Goal: Transaction & Acquisition: Purchase product/service

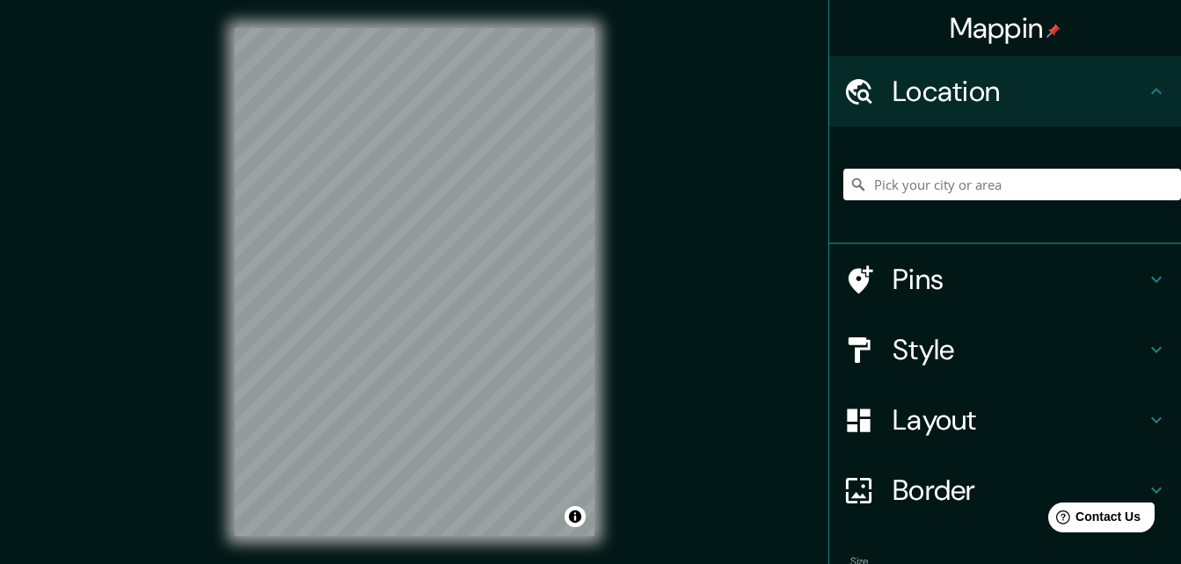
click at [931, 168] on div at bounding box center [1012, 185] width 338 height 88
click at [937, 186] on input "Pick your city or area" at bounding box center [1012, 185] width 338 height 32
click at [1035, 176] on input "Pasaje Huancayo, [GEOGRAPHIC_DATA], [GEOGRAPHIC_DATA], [GEOGRAPHIC_DATA]" at bounding box center [1012, 185] width 338 height 32
type input "Pasaje Huancayo, [GEOGRAPHIC_DATA], [GEOGRAPHIC_DATA], [GEOGRAPHIC_DATA]"
click at [1161, 188] on icon "Clear" at bounding box center [1166, 184] width 11 height 11
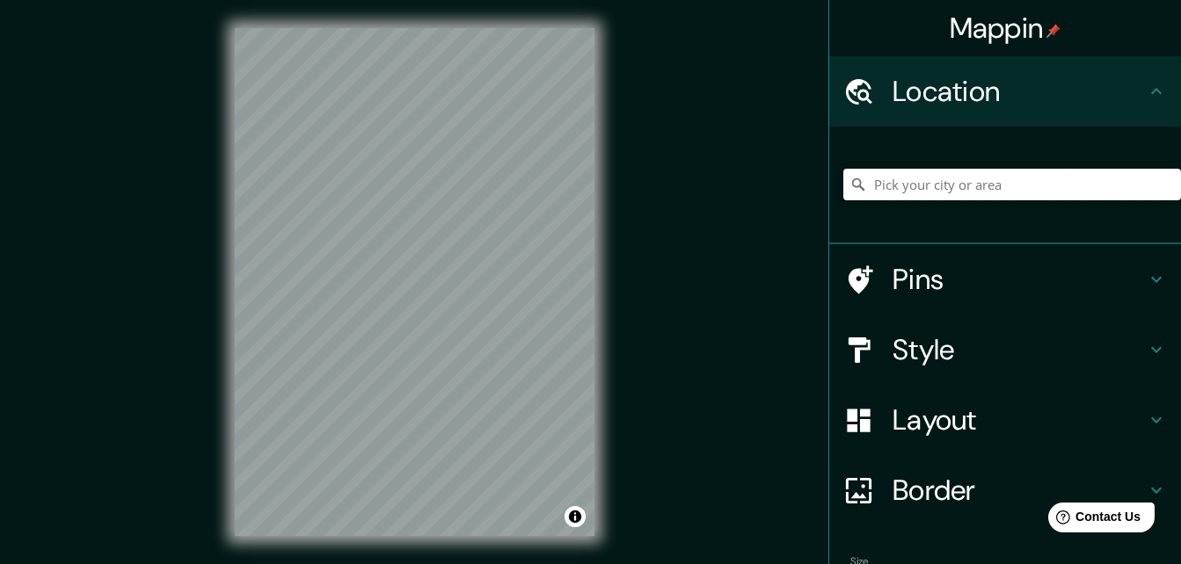
click at [926, 174] on input "Pick your city or area" at bounding box center [1012, 185] width 338 height 32
paste input "-12.062632507464707, -75.19636076108016"
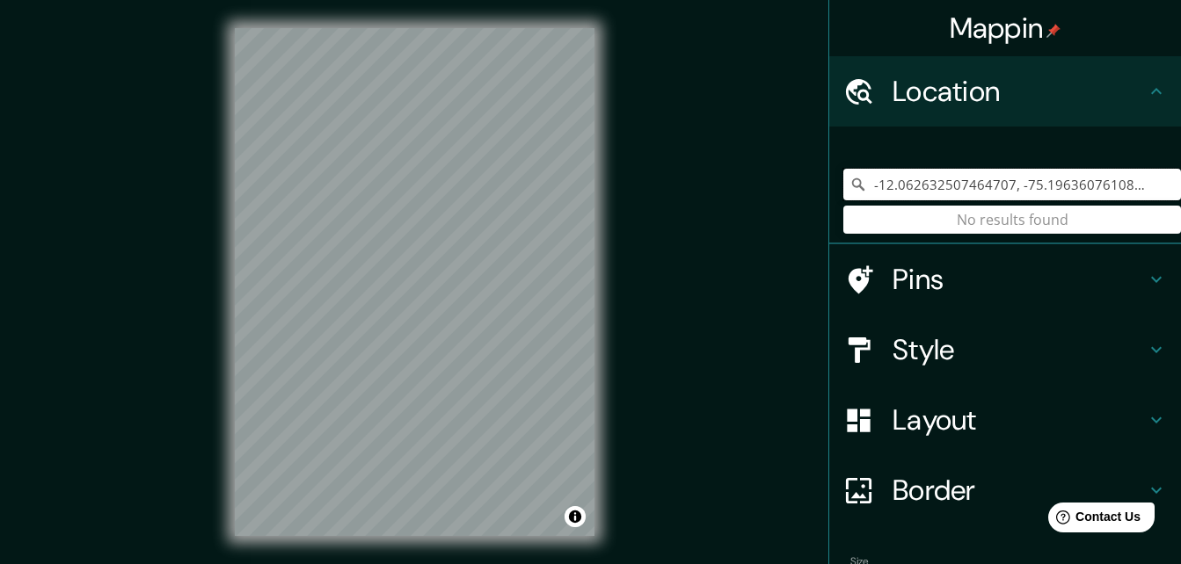
type input "-12.062632507464707, -75.19636076108016"
drag, startPoint x: 1125, startPoint y: 183, endPoint x: 675, endPoint y: 185, distance: 450.1
click at [675, 185] on div "Mappin Location [GEOGRAPHIC_DATA] No results found Pins Style Layout Border Cho…" at bounding box center [590, 296] width 1181 height 592
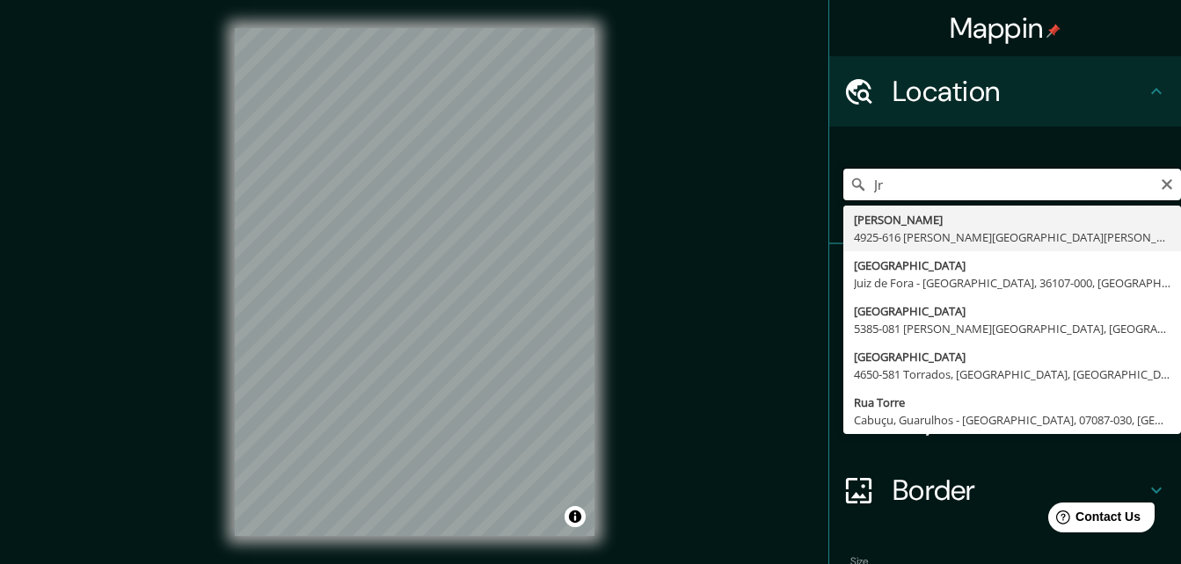
type input "J"
type input "Huancayo, [GEOGRAPHIC_DATA], [GEOGRAPHIC_DATA]"
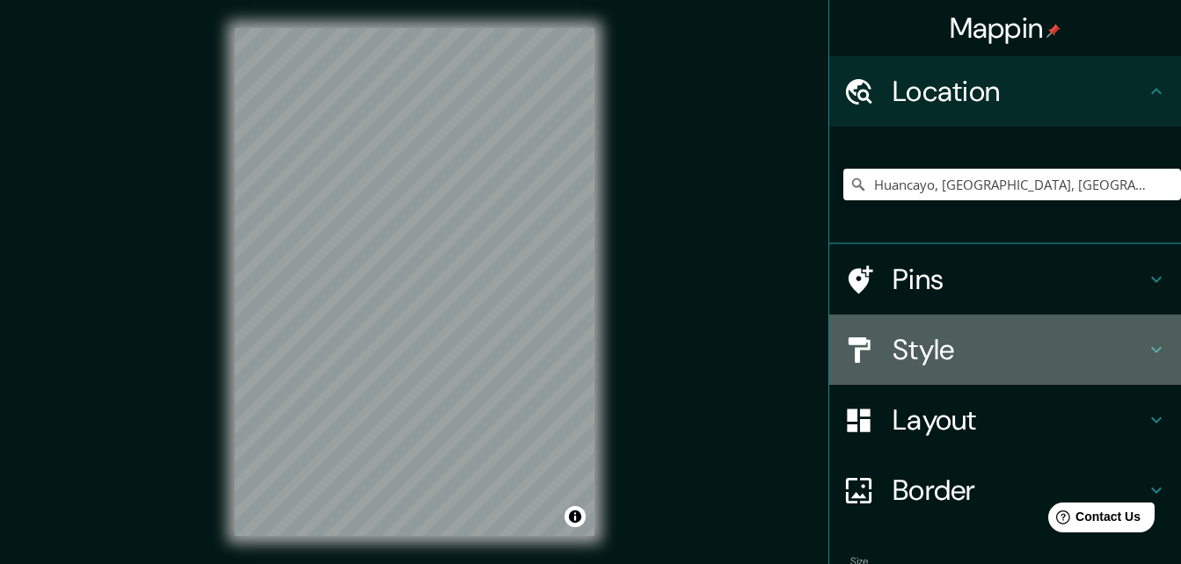
click at [946, 344] on h4 "Style" at bounding box center [1018, 349] width 253 height 35
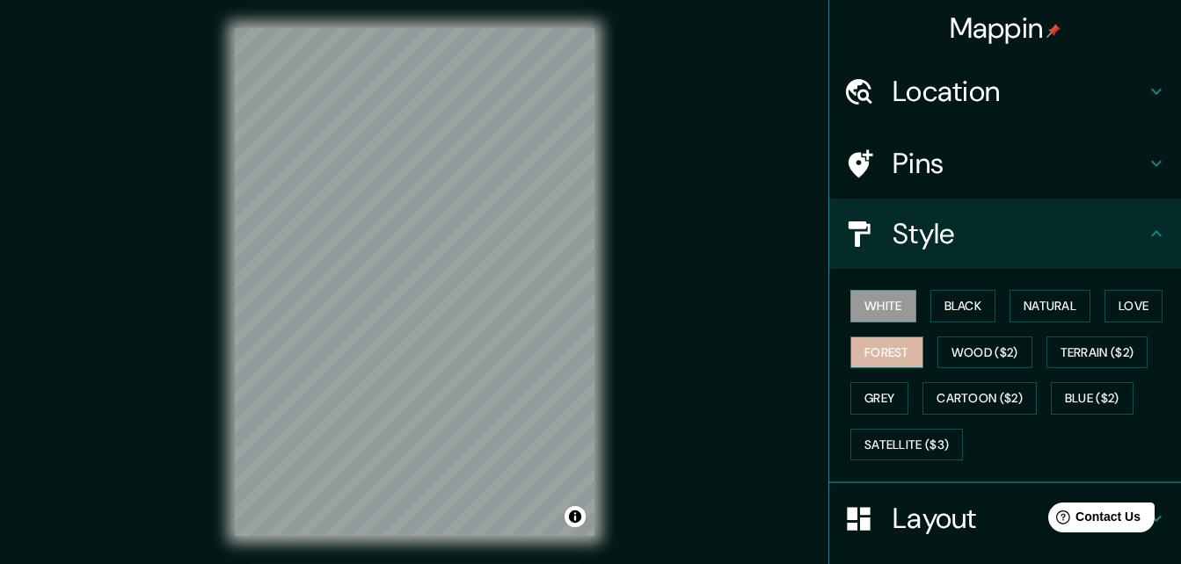
click at [877, 358] on button "Forest" at bounding box center [886, 353] width 73 height 33
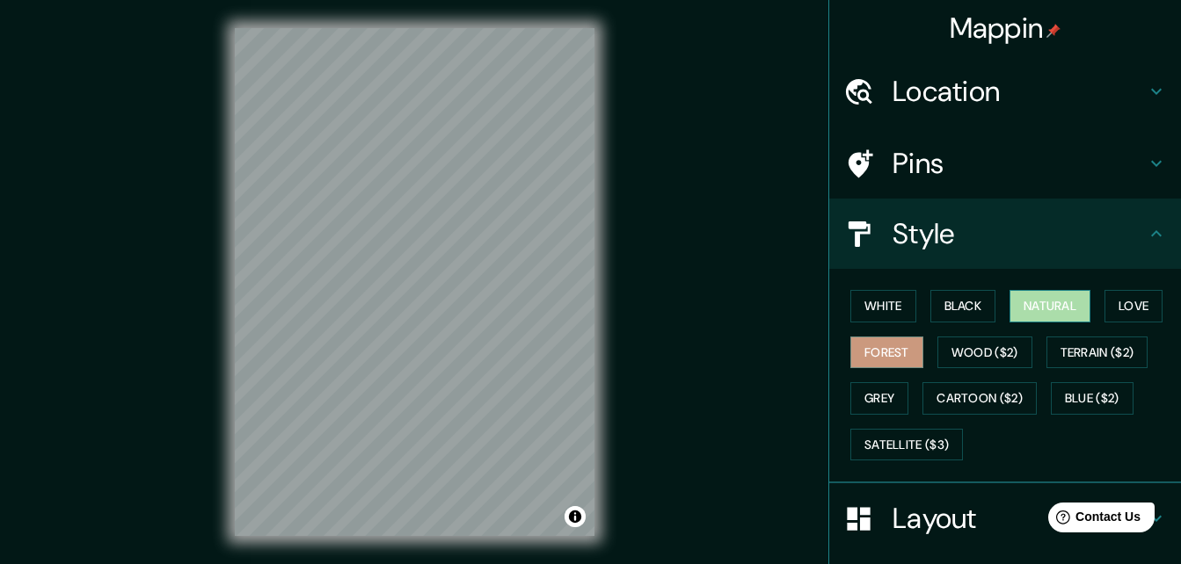
click at [1042, 306] on button "Natural" at bounding box center [1049, 306] width 81 height 33
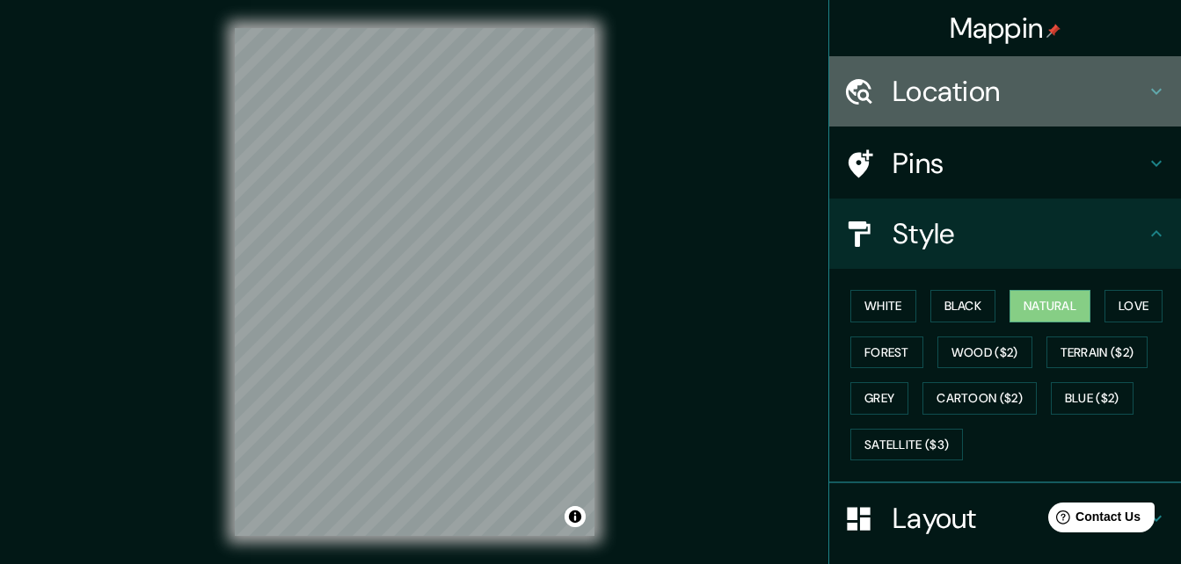
click at [1000, 113] on div "Location" at bounding box center [1005, 91] width 352 height 70
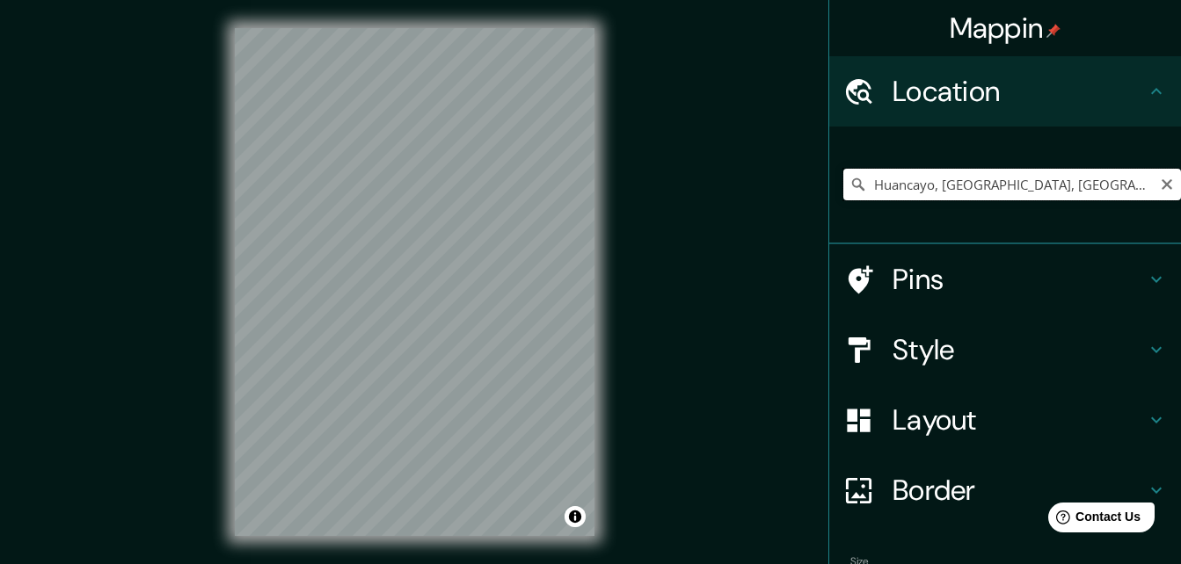
click at [1125, 185] on input "Huancayo, [GEOGRAPHIC_DATA], [GEOGRAPHIC_DATA]" at bounding box center [1012, 185] width 338 height 32
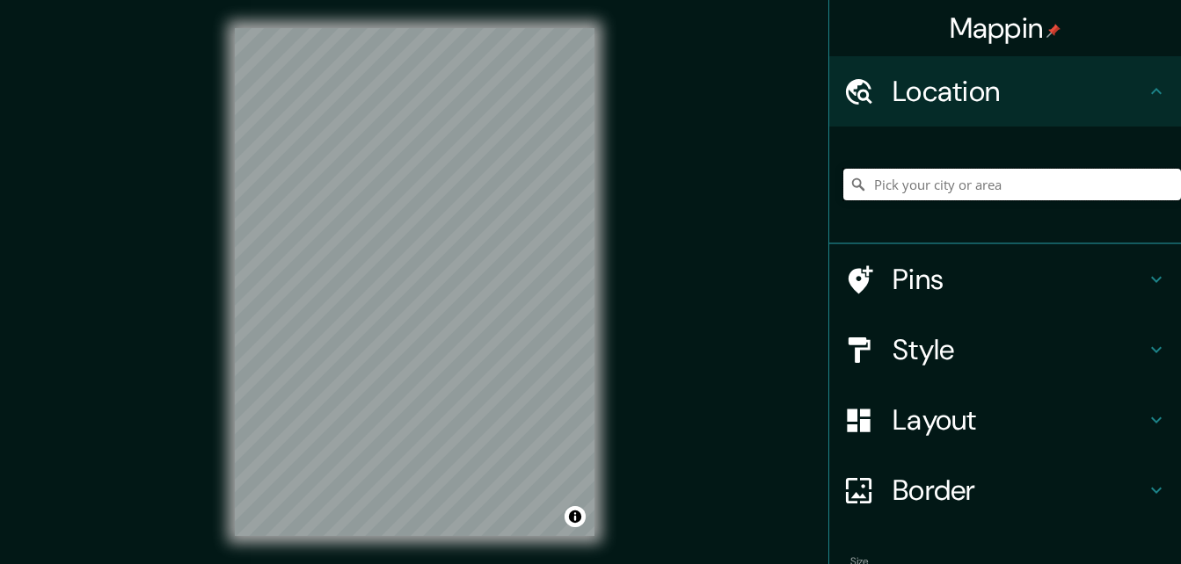
drag, startPoint x: 0, startPoint y: 0, endPoint x: 1117, endPoint y: 193, distance: 1133.7
click at [1117, 193] on input "Pick your city or area" at bounding box center [1012, 185] width 338 height 32
type input "H"
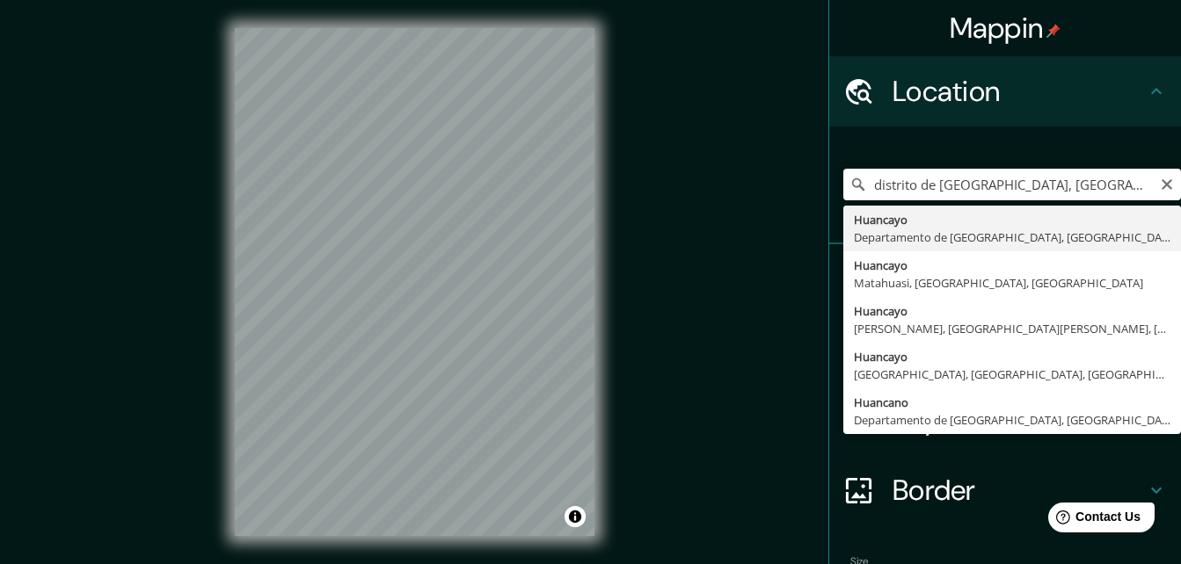
type input "Huancayo, [GEOGRAPHIC_DATA], [GEOGRAPHIC_DATA]"
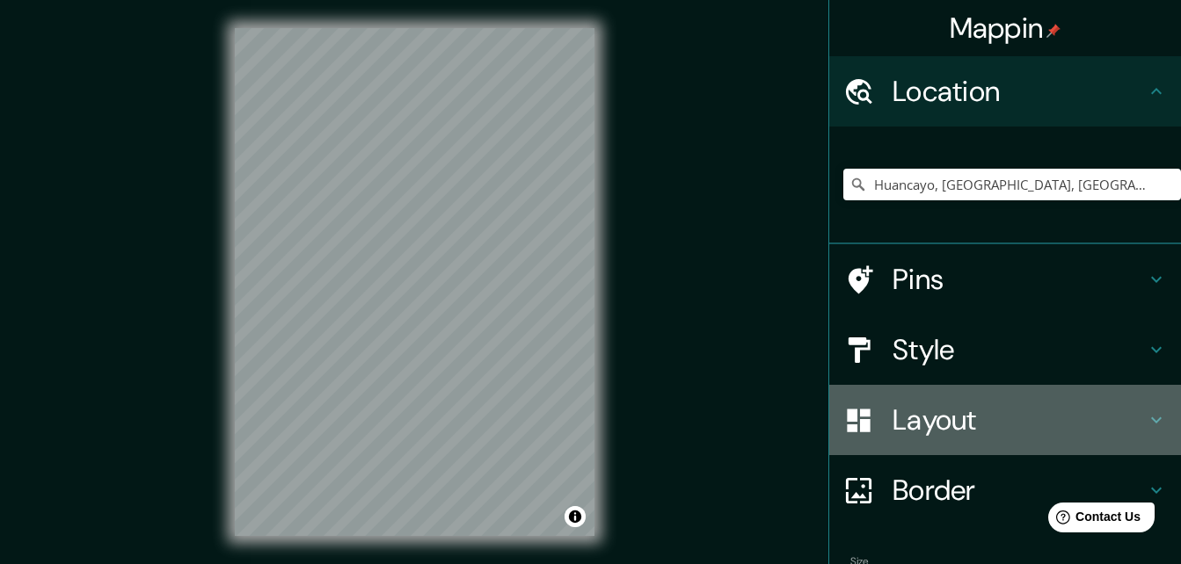
click at [981, 426] on h4 "Layout" at bounding box center [1018, 420] width 253 height 35
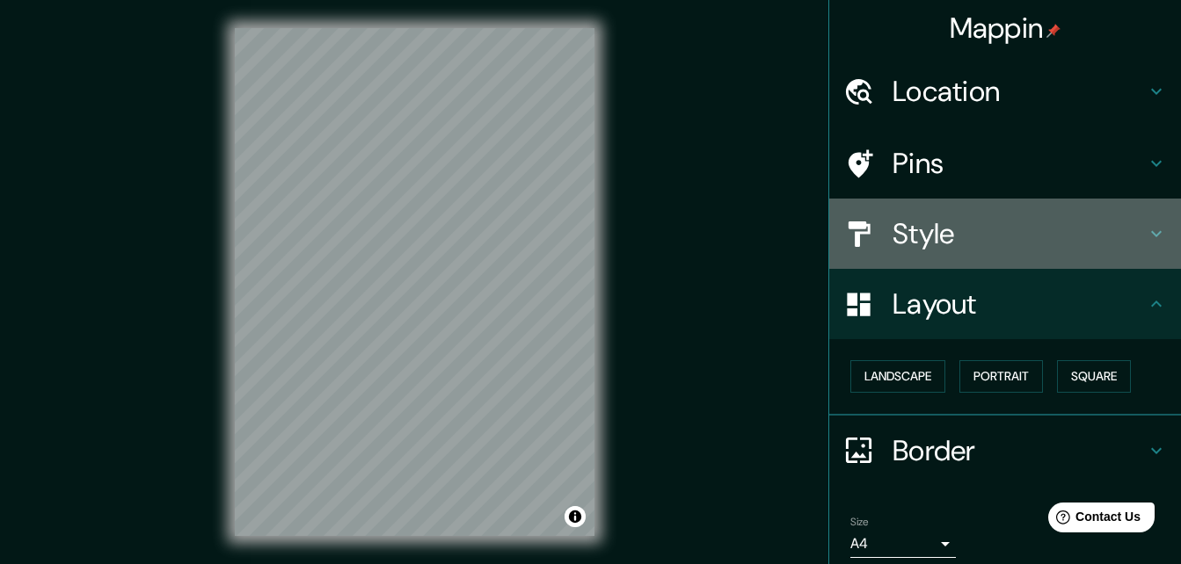
click at [962, 227] on h4 "Style" at bounding box center [1018, 233] width 253 height 35
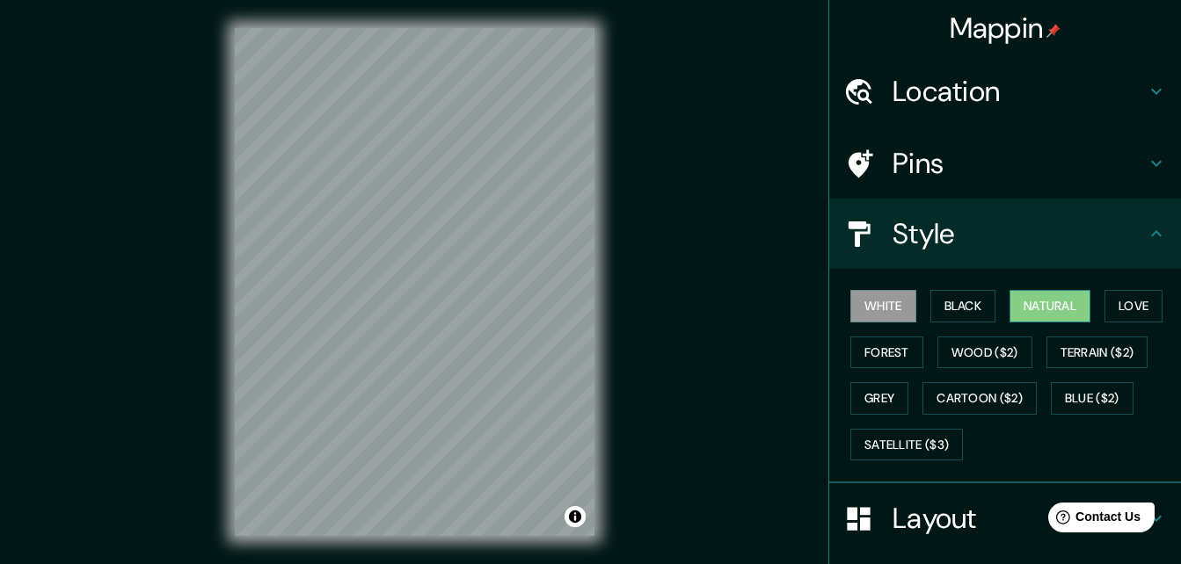
click at [1015, 309] on button "Natural" at bounding box center [1049, 306] width 81 height 33
